Goal: Task Accomplishment & Management: Use online tool/utility

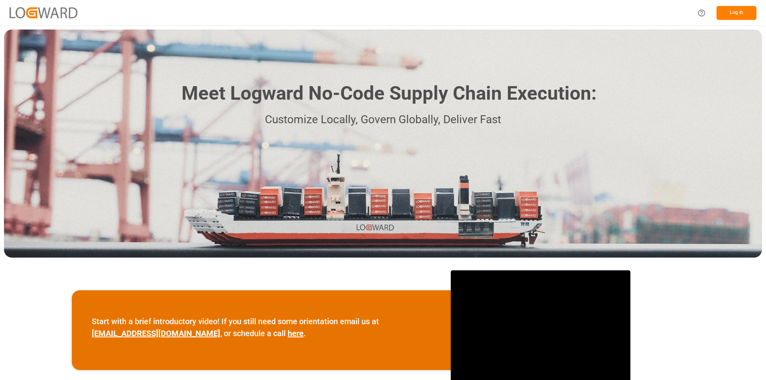
click at [735, 14] on button "Log In" at bounding box center [737, 13] width 40 height 14
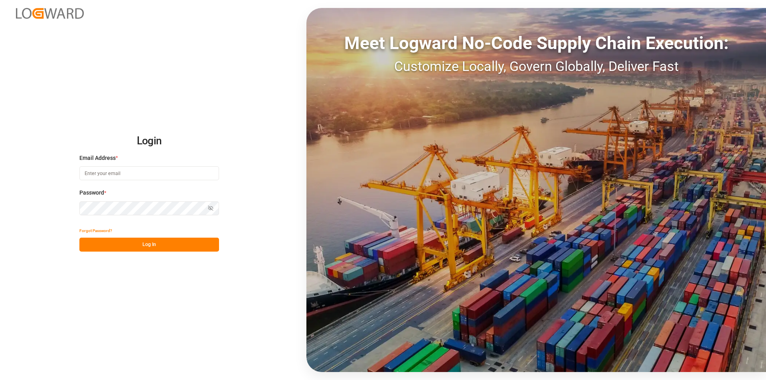
click at [121, 176] on input at bounding box center [149, 173] width 140 height 14
click at [106, 172] on input at bounding box center [149, 173] width 140 height 14
paste input "e.delwaulle@mueller-chemikalien.de"
type input "e.delwaulle@mueller-chemikalien.de"
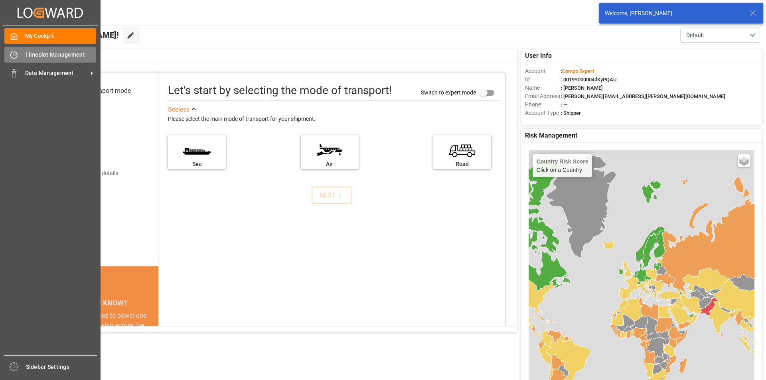
click at [18, 56] on div "Timeslot Management Timeslot Management" at bounding box center [50, 55] width 92 height 16
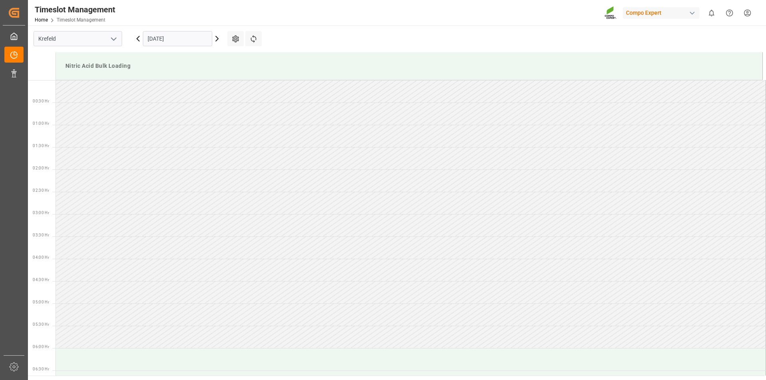
scroll to position [665, 0]
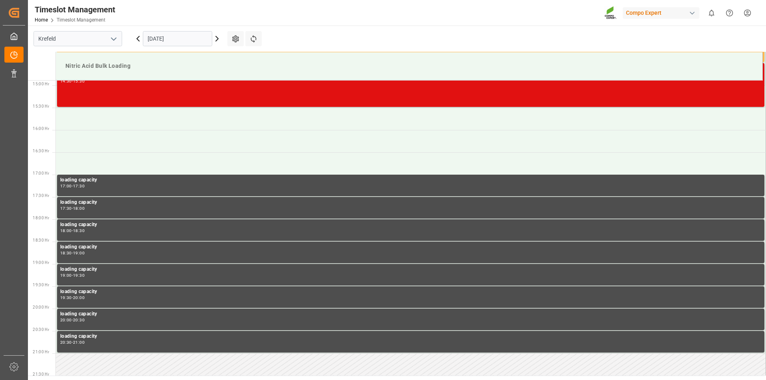
click at [521, 91] on div "Salpetersäure 53 lose Main ref : 6100001852, 2000001497 14:30 - 15:30" at bounding box center [410, 85] width 701 height 41
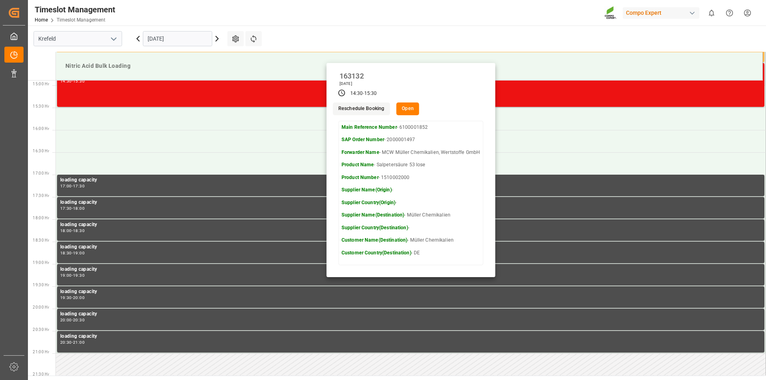
click at [408, 109] on button "Open" at bounding box center [407, 109] width 23 height 13
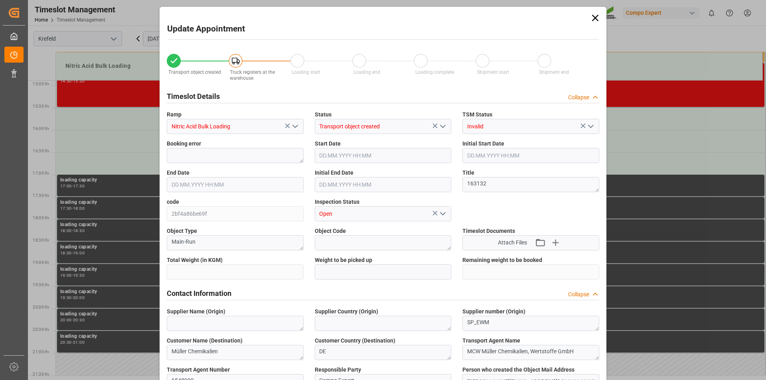
type input "23000"
type input "0"
type input "16.09.2025 14:30"
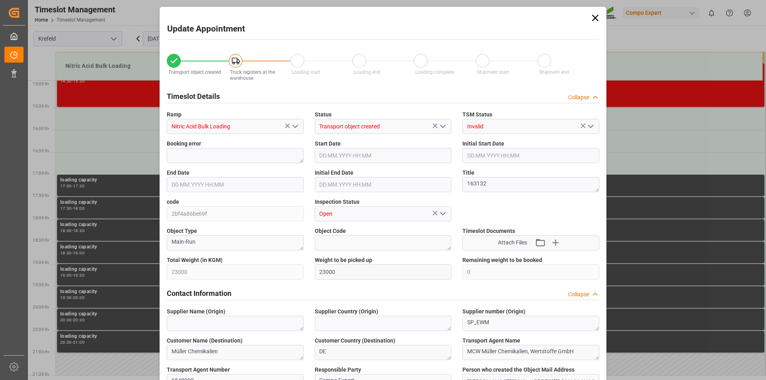
type input "12.09.2025 14:00"
type input "16.09.2025 15:30"
type input "12.09.2025 15:00"
type input "10.09.2025 10:57"
type input "10.09.2025 09:25"
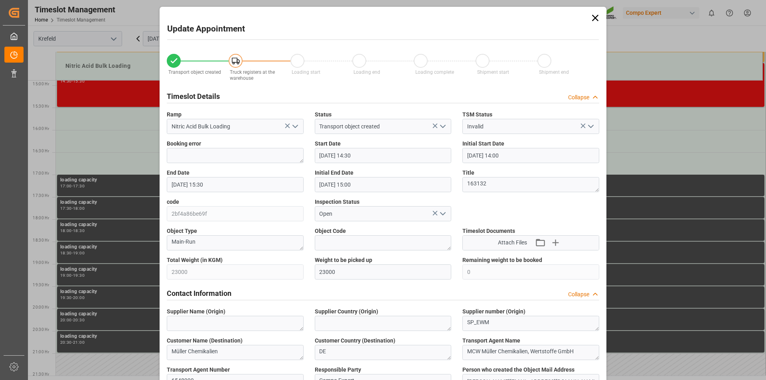
click at [597, 20] on icon at bounding box center [595, 17] width 11 height 11
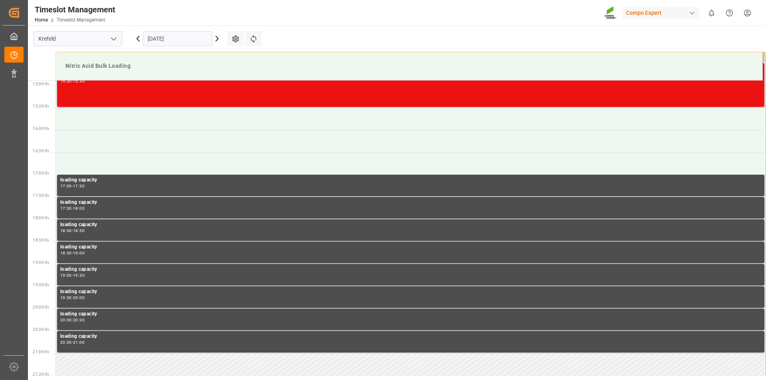
click at [745, 14] on html "Created by potrace 1.15, written by Peter Selinger 2001-2017 Created by potrace…" at bounding box center [383, 190] width 766 height 380
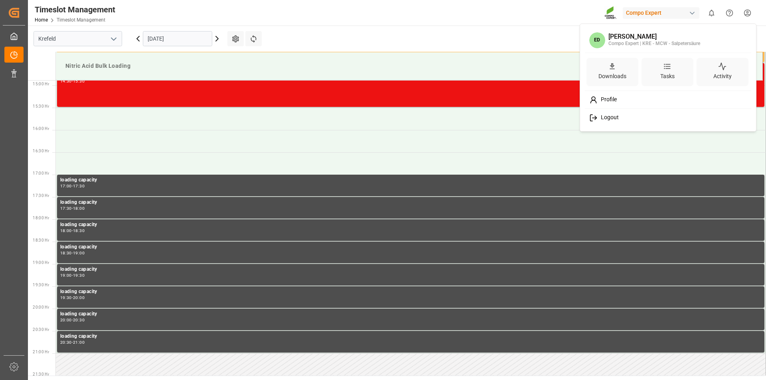
click at [629, 122] on div "Logout" at bounding box center [669, 118] width 164 height 15
